Goal: Task Accomplishment & Management: Complete application form

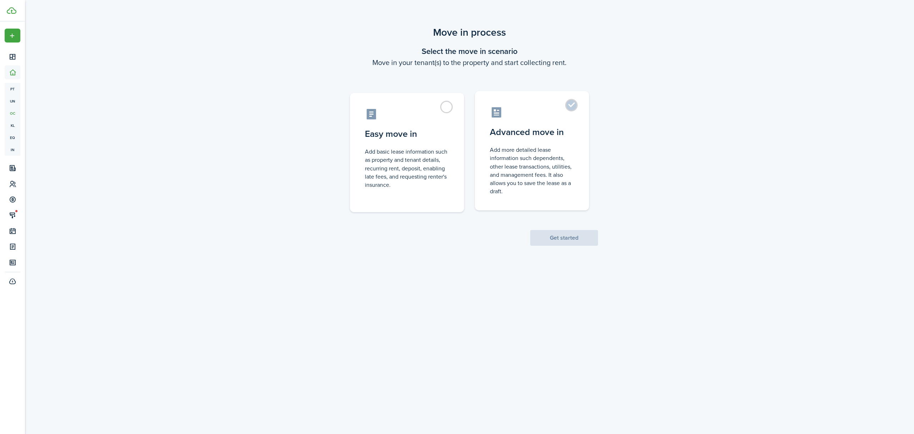
click at [574, 108] on label "Advanced move in Add more detailed lease information such dependents, other lea…" at bounding box center [532, 150] width 114 height 119
radio input "true"
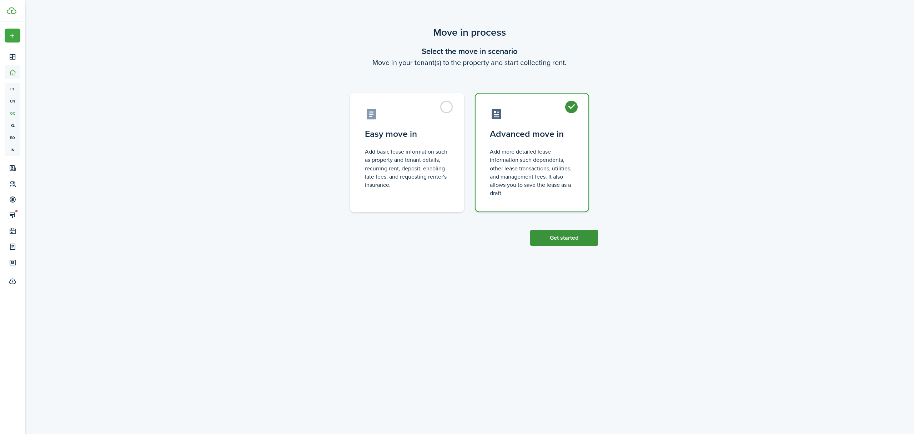
click at [568, 242] on button "Get started" at bounding box center [564, 238] width 68 height 16
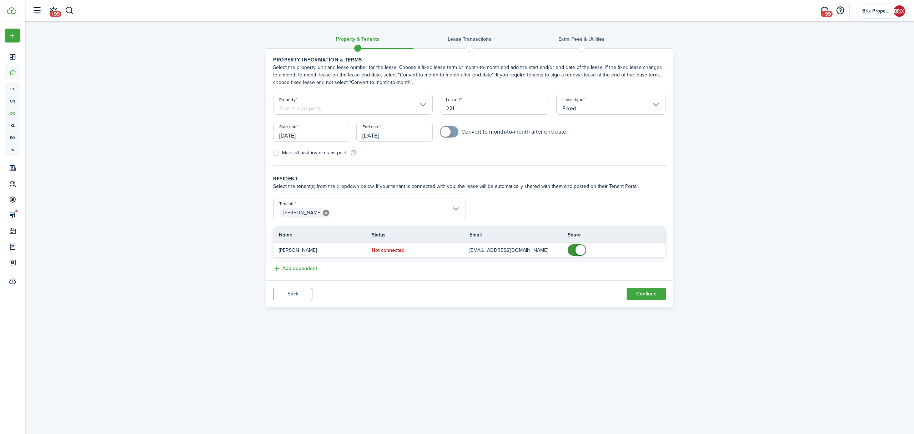
click at [350, 109] on input "Property" at bounding box center [353, 105] width 160 height 20
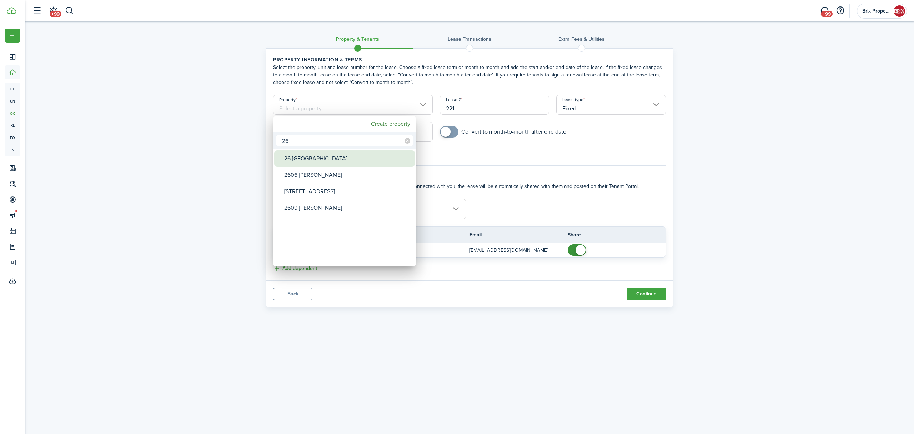
type input "26"
click at [311, 155] on div "26 [GEOGRAPHIC_DATA]" at bounding box center [347, 158] width 126 height 16
type input "26 [GEOGRAPHIC_DATA]"
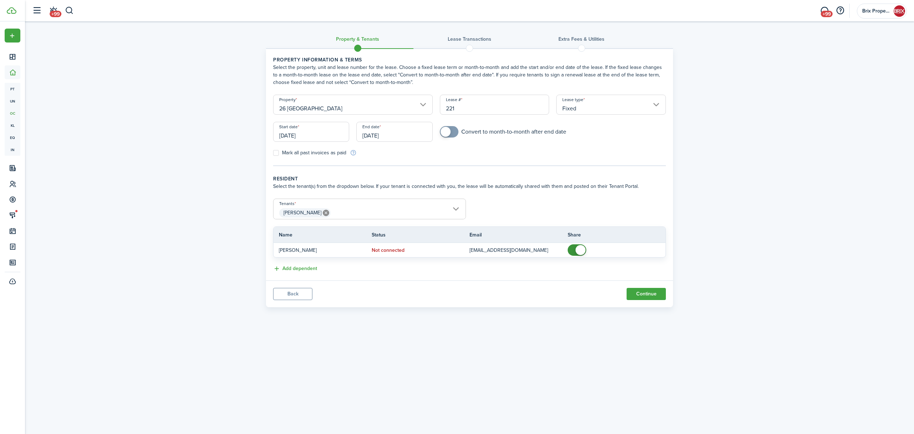
checkbox input "true"
click at [443, 134] on span at bounding box center [446, 132] width 10 height 10
click at [326, 133] on input "[DATE]" at bounding box center [311, 132] width 76 height 20
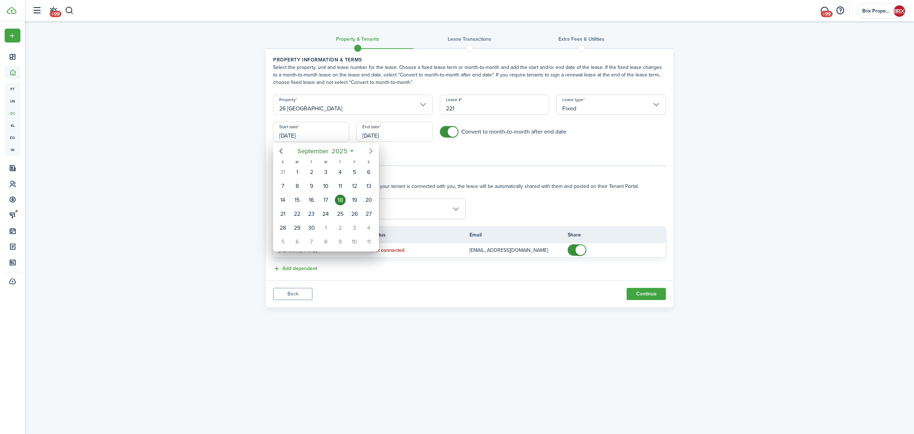
click at [367, 149] on icon "Next page" at bounding box center [371, 151] width 9 height 9
click at [326, 174] on div "1" at bounding box center [325, 172] width 11 height 11
type input "[DATE]"
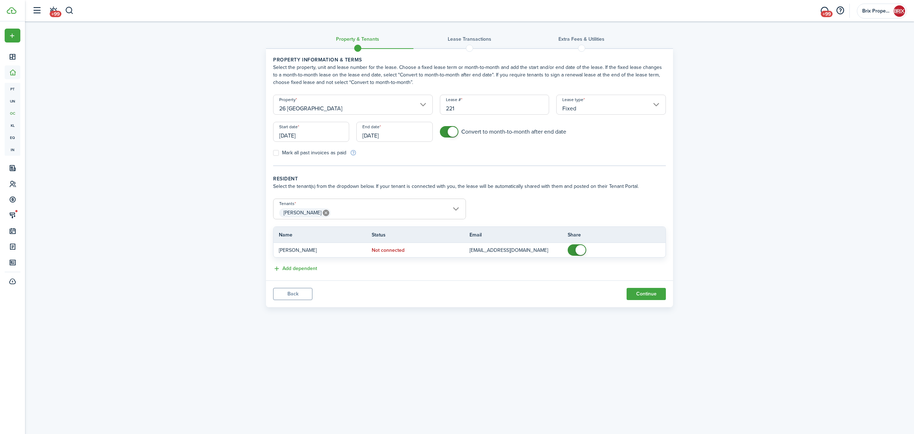
click at [391, 140] on input "[DATE]" at bounding box center [394, 132] width 76 height 20
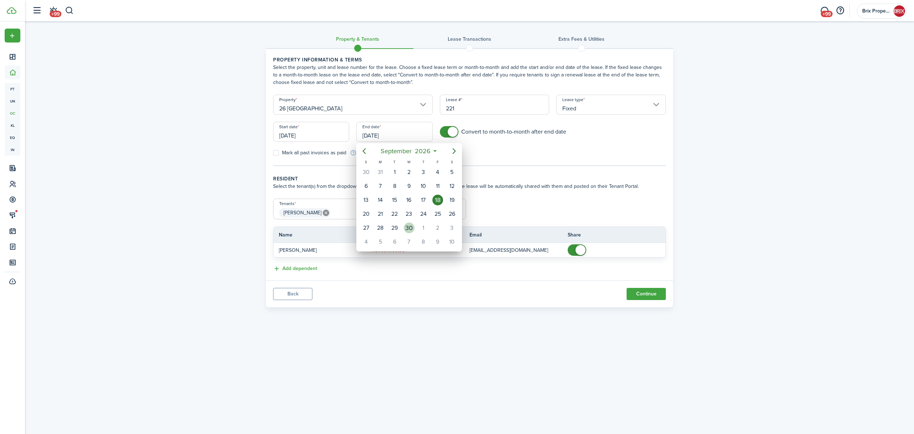
click at [406, 232] on div "30" at bounding box center [409, 228] width 11 height 11
type input "[DATE]"
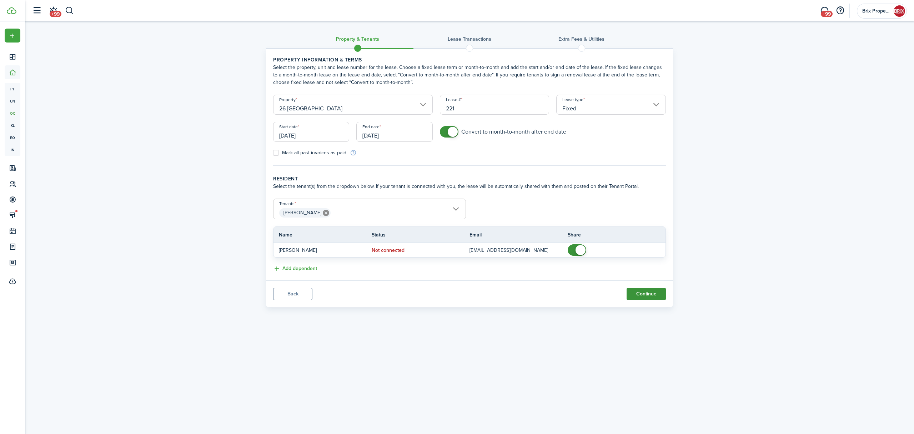
click at [641, 293] on button "Continue" at bounding box center [646, 294] width 39 height 12
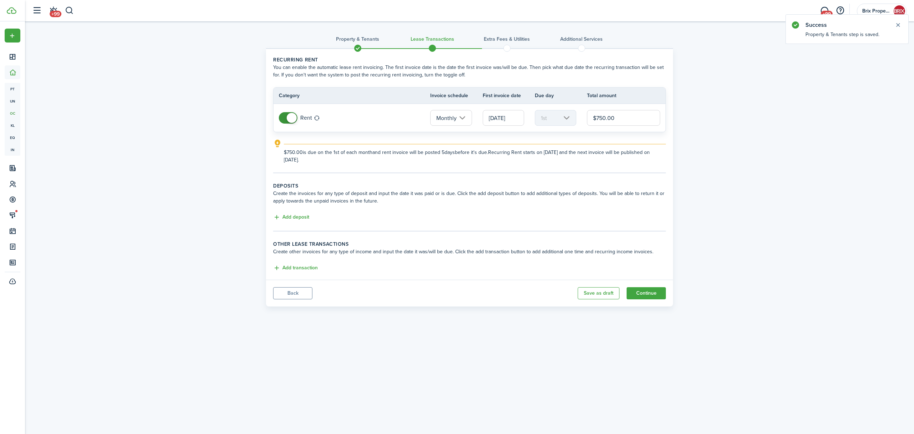
drag, startPoint x: 622, startPoint y: 117, endPoint x: 564, endPoint y: 117, distance: 57.9
click at [564, 117] on tr "Rent Monthly [DATE] 1st $750.00" at bounding box center [470, 118] width 392 height 28
type input "$1,025.00"
click at [305, 219] on button "Add deposit" at bounding box center [291, 217] width 36 height 8
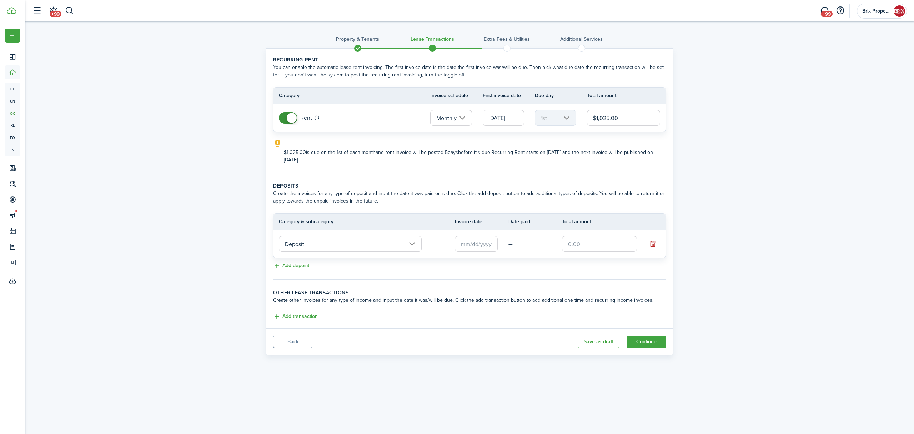
click at [584, 243] on input "text" at bounding box center [599, 244] width 75 height 16
type input "$1,025.00"
click at [459, 247] on input "text" at bounding box center [476, 244] width 43 height 16
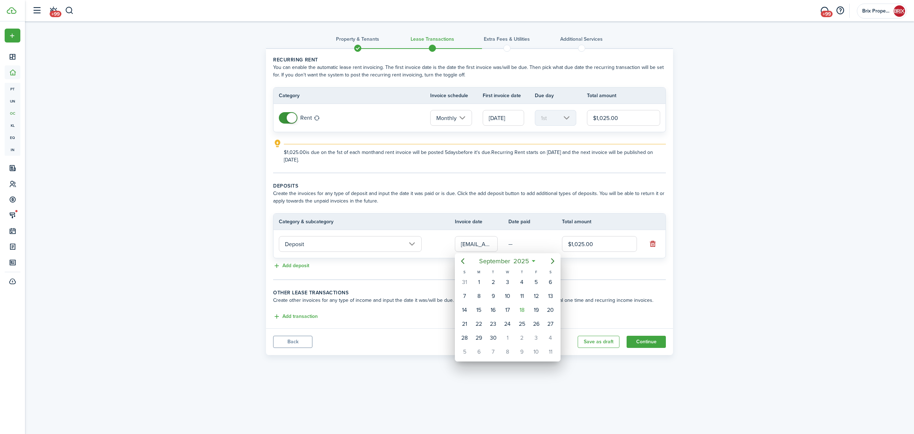
type input "[DATE]"
click at [524, 306] on div "18" at bounding box center [522, 310] width 11 height 11
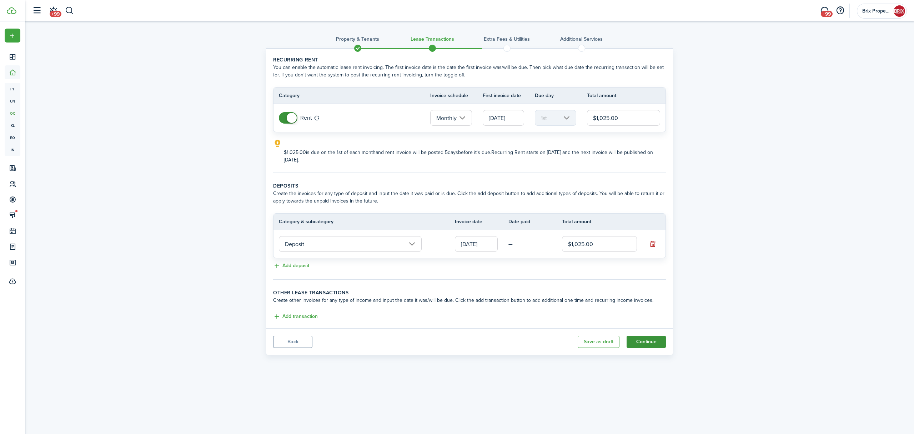
click at [646, 343] on button "Continue" at bounding box center [646, 342] width 39 height 12
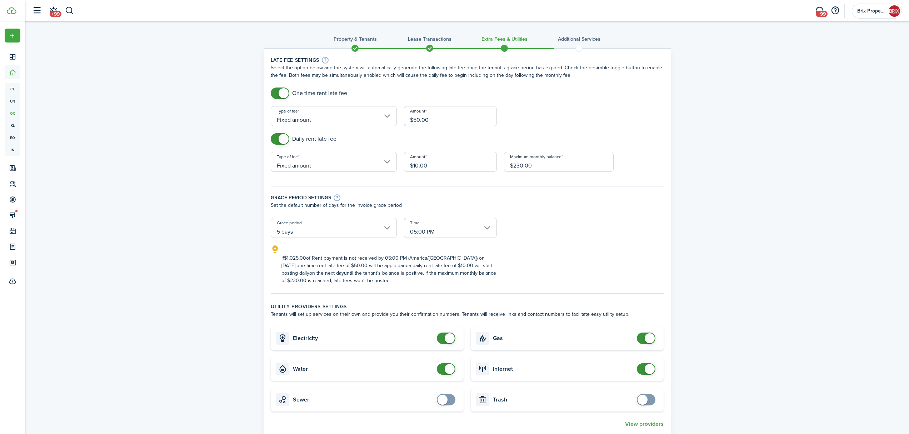
checkbox input "false"
click at [280, 139] on span at bounding box center [284, 139] width 10 height 10
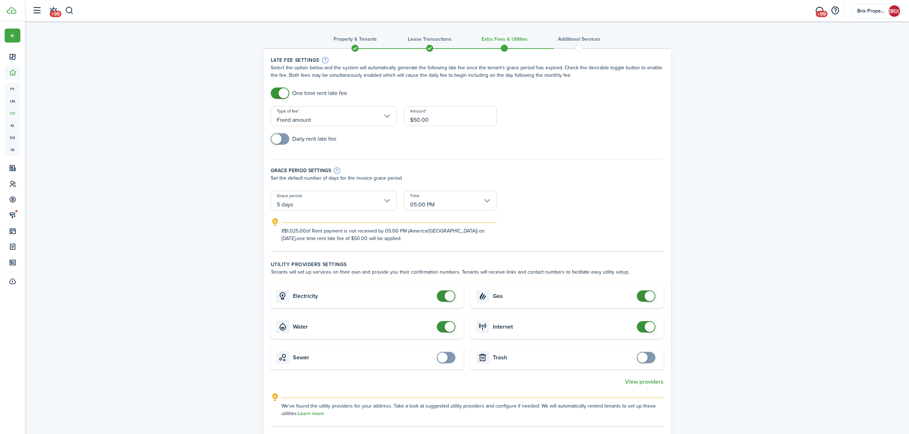
click at [350, 201] on input "5 days" at bounding box center [334, 201] width 126 height 20
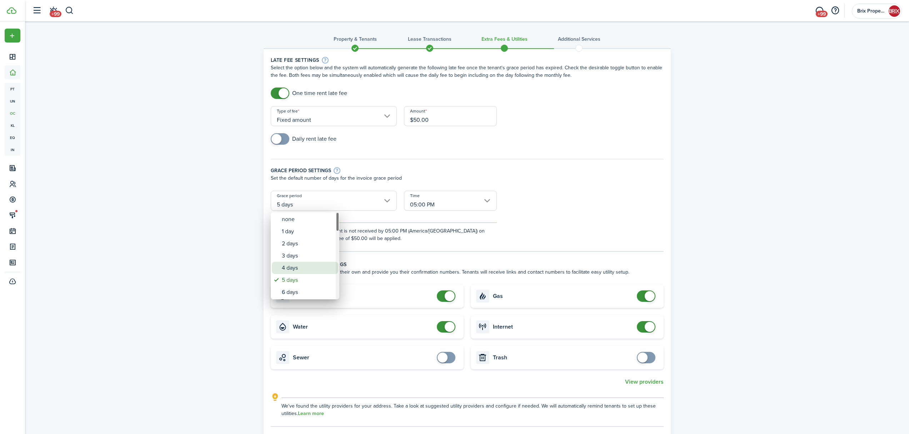
click at [302, 264] on div "4 days" at bounding box center [308, 268] width 52 height 12
type input "4 days"
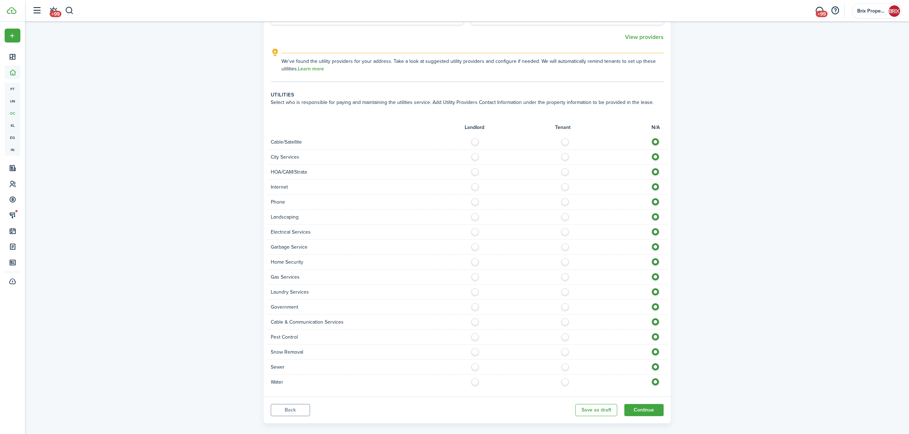
scroll to position [354, 0]
click at [642, 403] on button "Continue" at bounding box center [643, 409] width 39 height 12
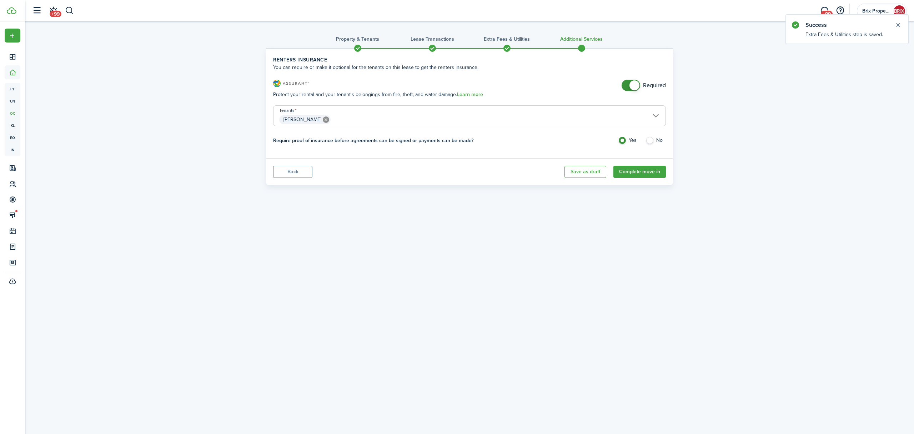
click at [653, 140] on label "No" at bounding box center [656, 142] width 20 height 11
radio input "false"
radio input "true"
click at [619, 79] on lease-classic-insurance "Renters Insurance You can require or make it optional for the tenants on this l…" at bounding box center [469, 103] width 393 height 95
checkbox input "false"
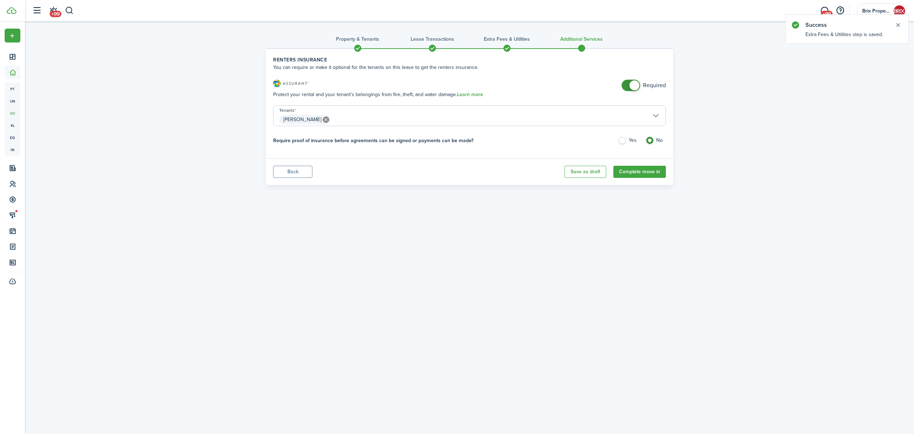
click at [630, 85] on span at bounding box center [635, 85] width 10 height 10
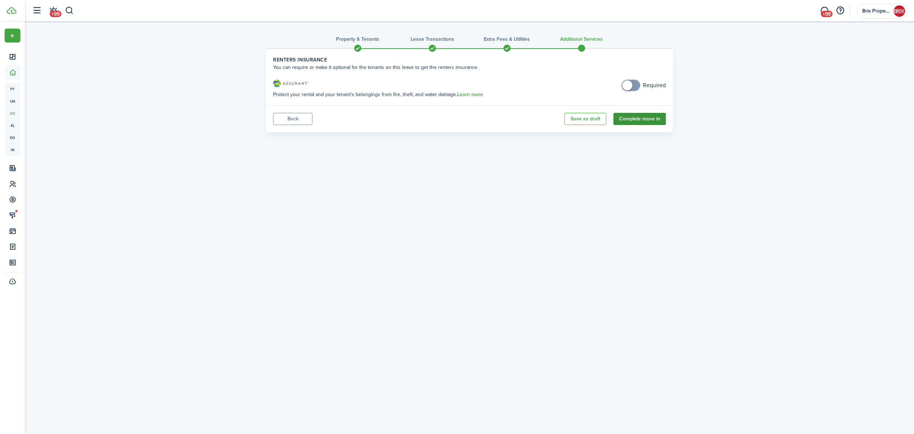
click at [644, 122] on button "Complete move in" at bounding box center [640, 119] width 53 height 12
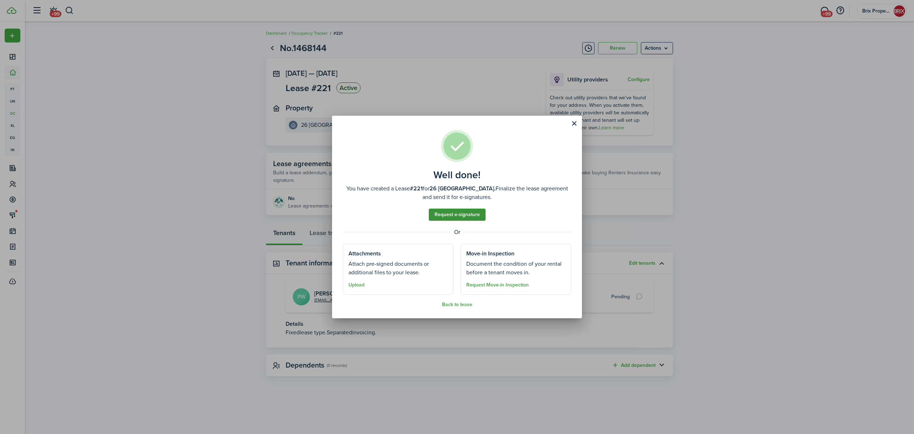
click at [440, 217] on link "Request e-signature" at bounding box center [457, 215] width 57 height 12
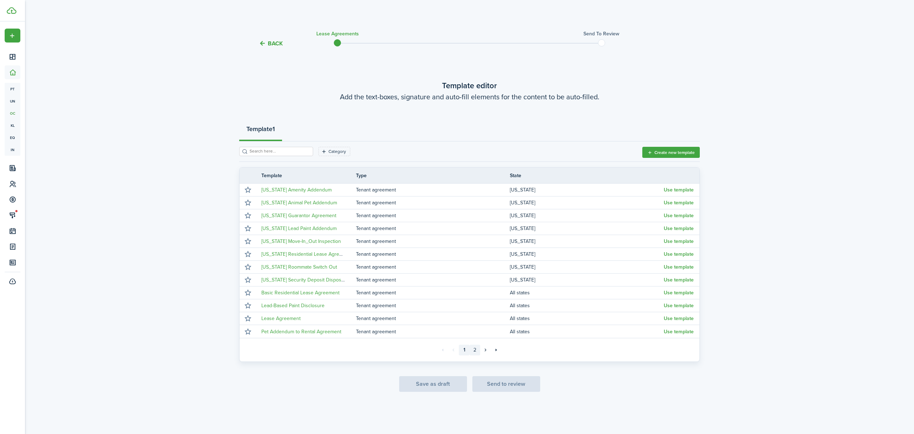
click at [477, 349] on link "2" at bounding box center [475, 350] width 11 height 11
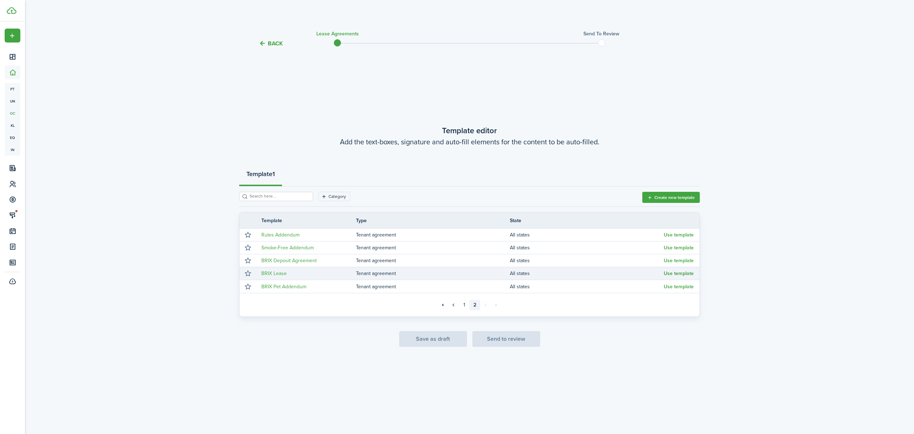
click at [675, 273] on button "Use template" at bounding box center [679, 274] width 30 height 6
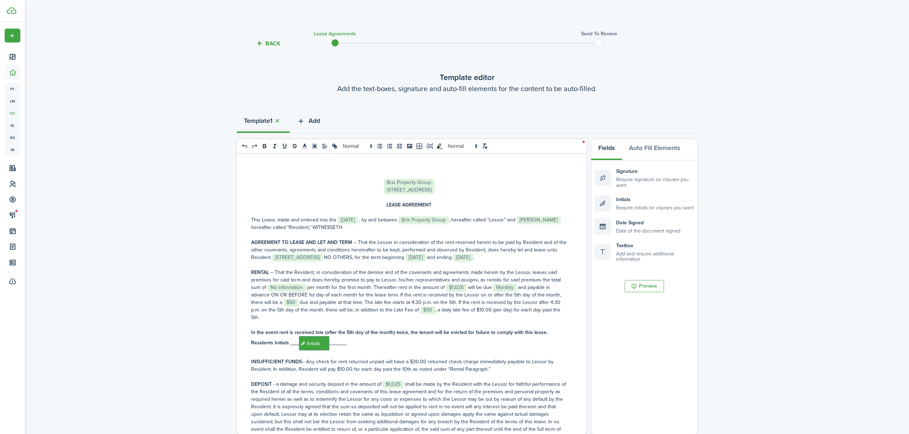
click at [311, 118] on span "Add" at bounding box center [314, 121] width 11 height 10
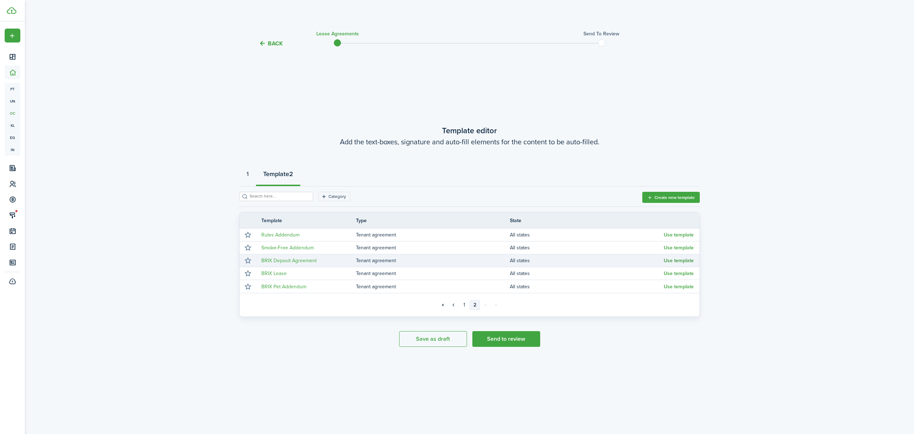
click at [686, 259] on button "Use template" at bounding box center [679, 261] width 30 height 6
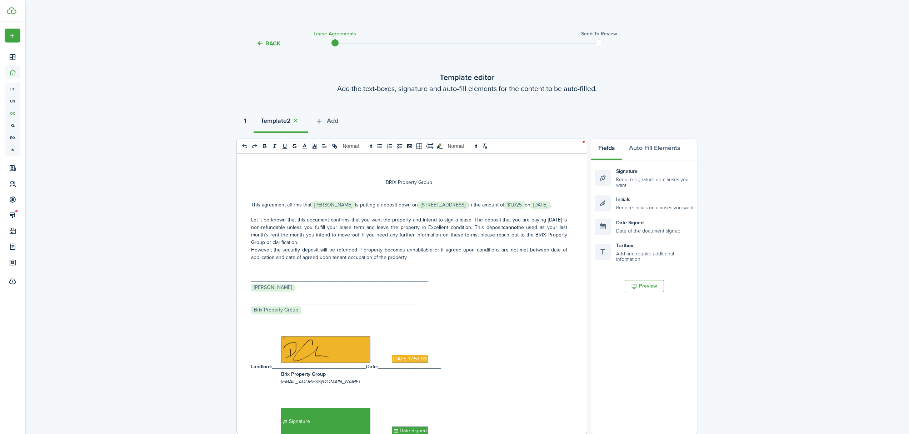
click at [246, 120] on strong "1" at bounding box center [245, 121] width 3 height 10
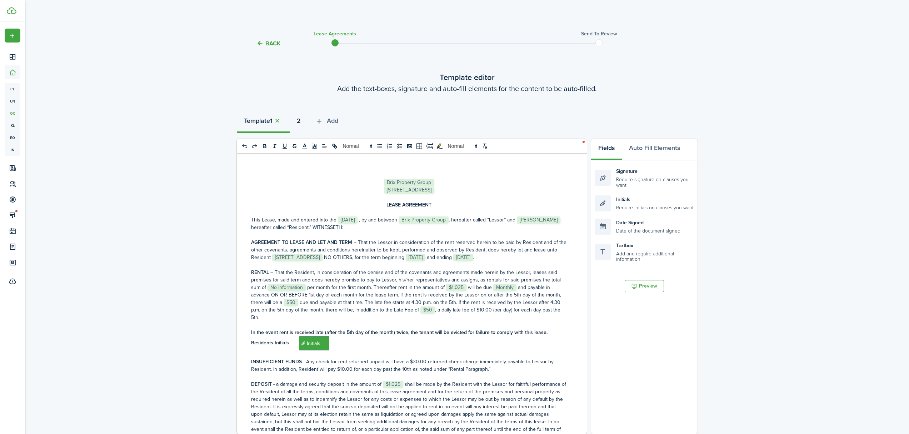
click at [301, 122] on strong "2" at bounding box center [299, 121] width 4 height 10
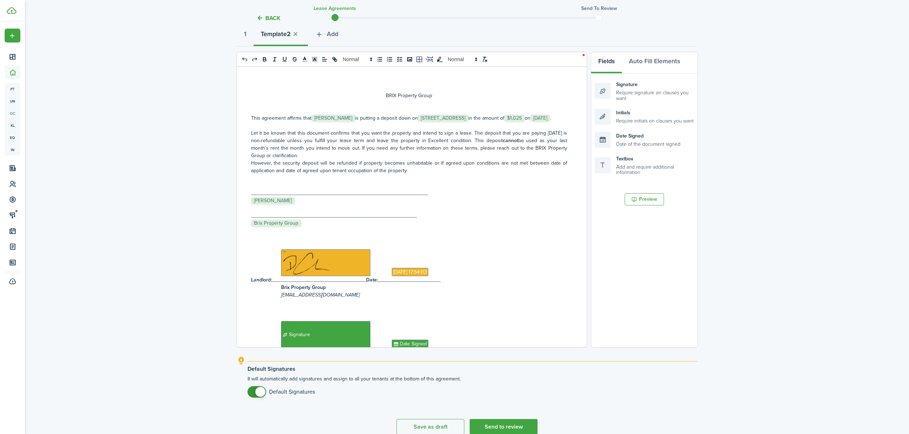
scroll to position [121, 0]
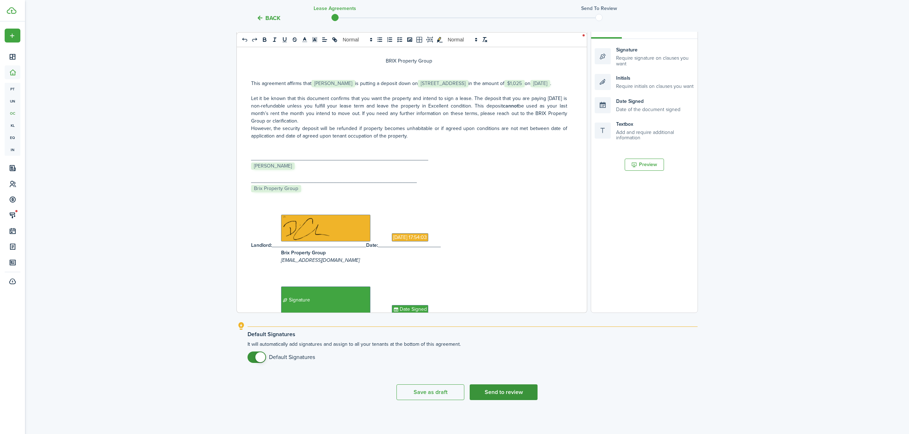
click at [499, 390] on button "Send to review" at bounding box center [504, 392] width 68 height 16
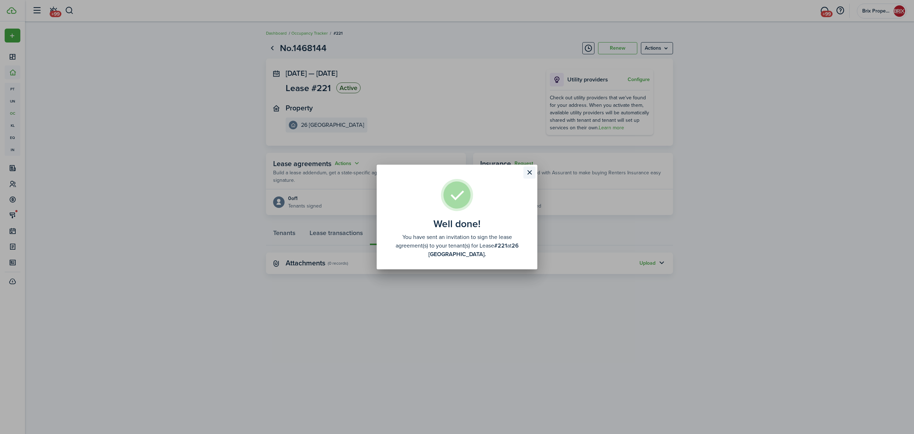
click at [530, 169] on button "Close modal" at bounding box center [530, 172] width 12 height 12
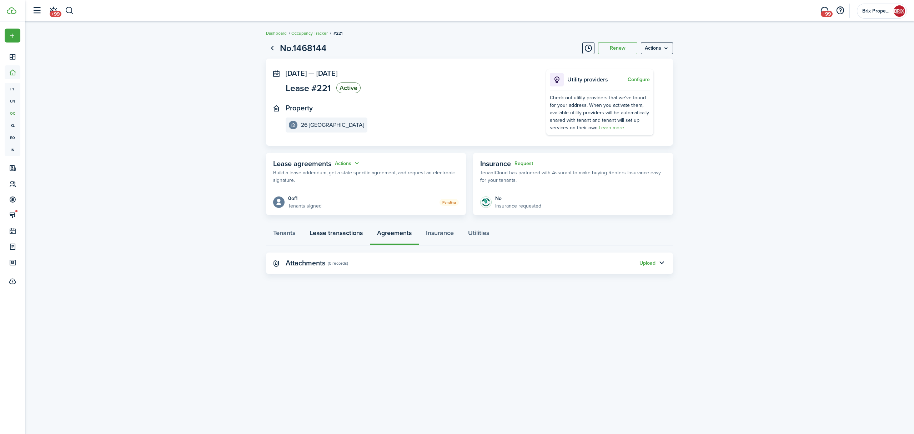
click at [335, 234] on link "Lease transactions" at bounding box center [337, 234] width 68 height 21
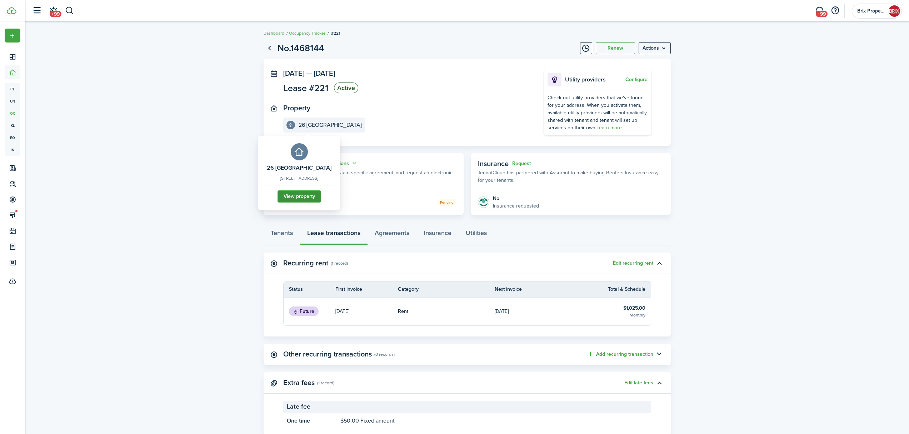
click at [312, 203] on link "View property" at bounding box center [300, 196] width 44 height 12
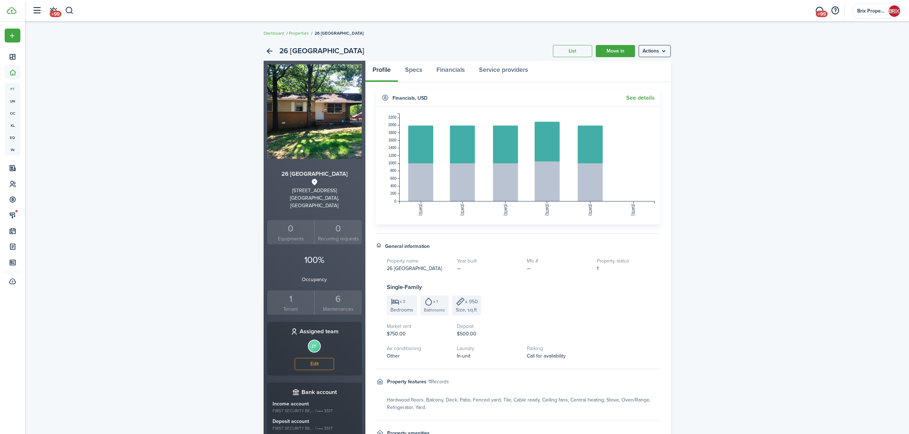
click at [288, 292] on div "1" at bounding box center [291, 299] width 44 height 14
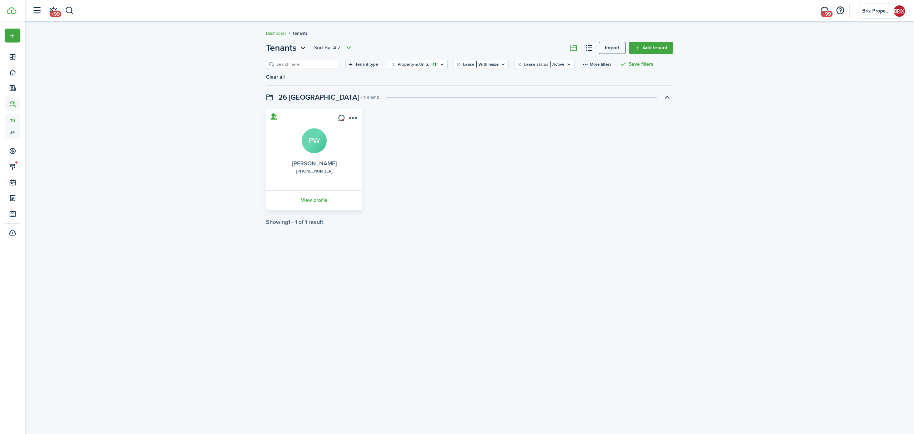
click at [323, 159] on link "[PERSON_NAME]" at bounding box center [314, 163] width 45 height 8
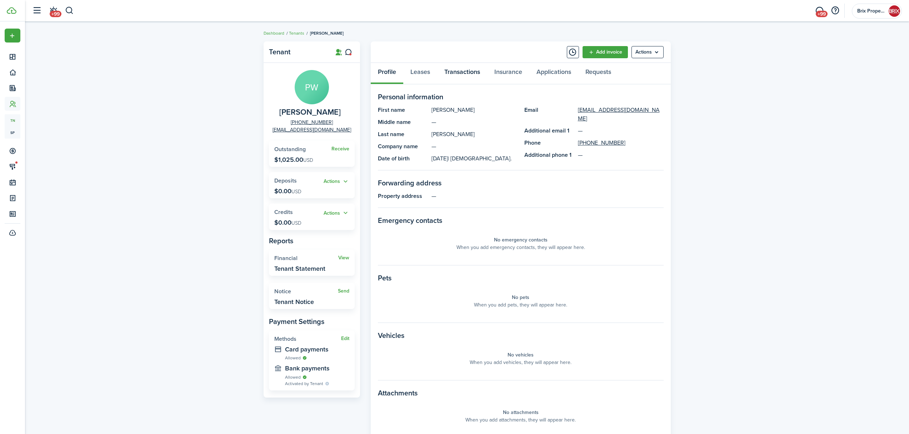
click at [463, 72] on link "Transactions" at bounding box center [462, 73] width 50 height 21
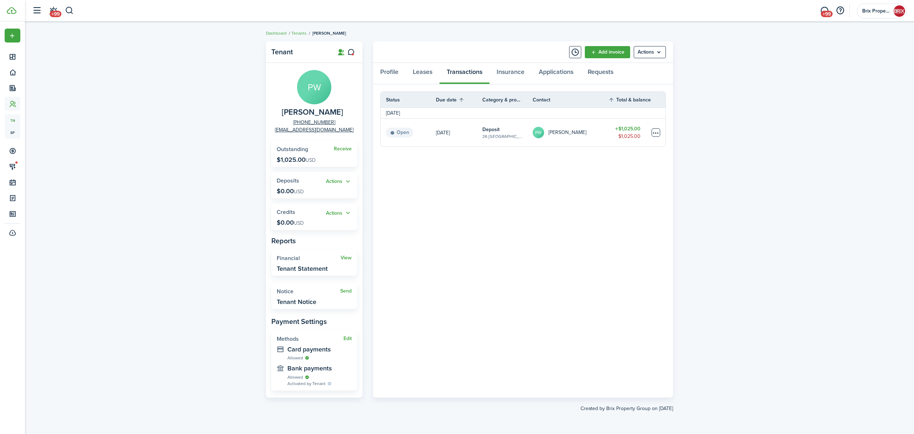
click at [654, 134] on table-menu-btn-icon at bounding box center [656, 132] width 9 height 9
click at [612, 161] on link "Mark as paid" at bounding box center [629, 159] width 63 height 12
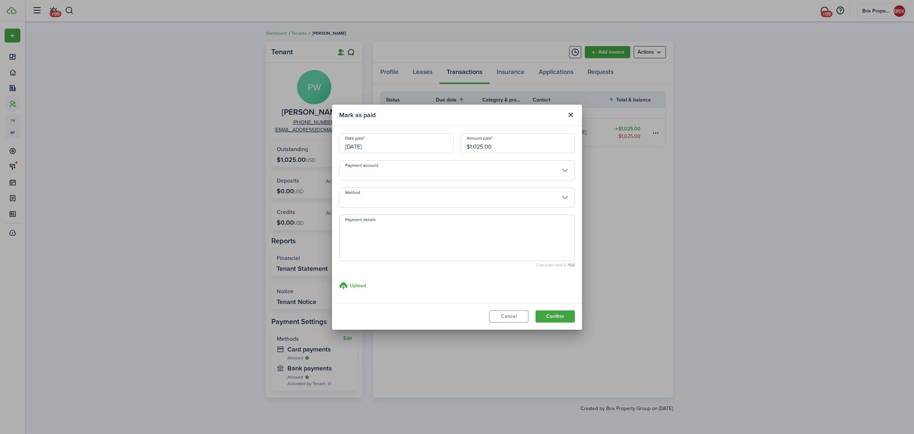
click at [415, 199] on input "Method" at bounding box center [457, 198] width 236 height 20
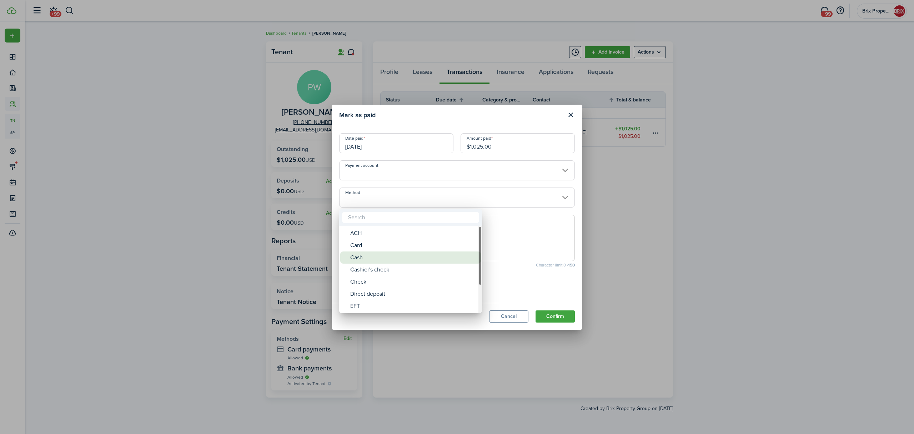
click at [362, 257] on div "Cash" at bounding box center [413, 257] width 126 height 12
type input "Cash"
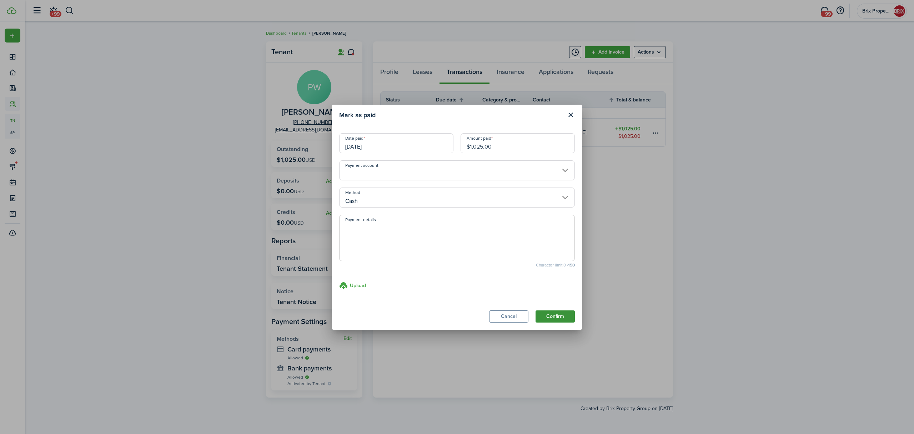
click at [548, 315] on button "Confirm" at bounding box center [555, 316] width 39 height 12
